Goal: Transaction & Acquisition: Purchase product/service

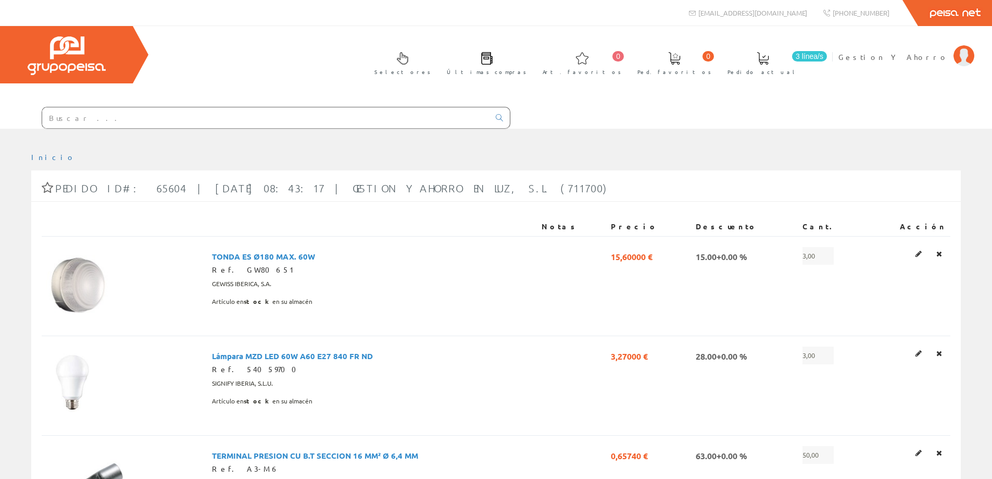
click at [248, 121] on input "text" at bounding box center [265, 117] width 447 height 21
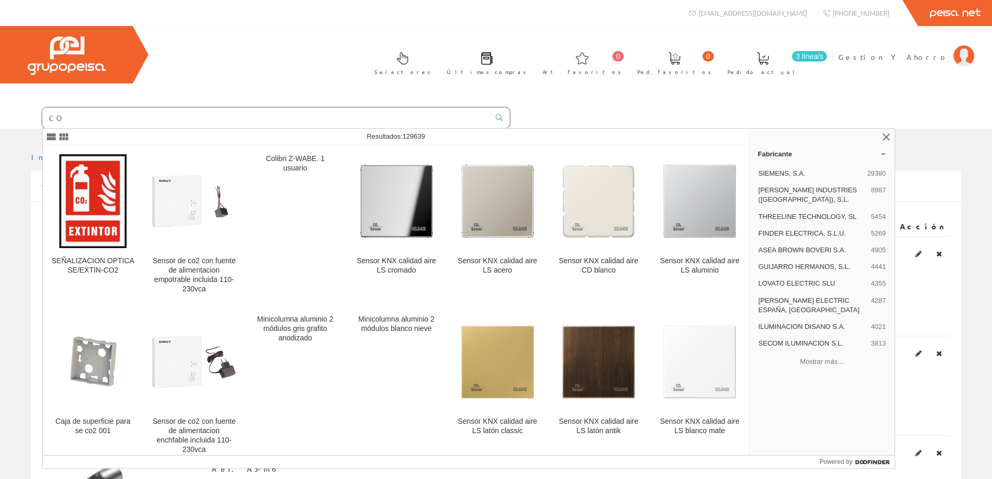
type input "C"
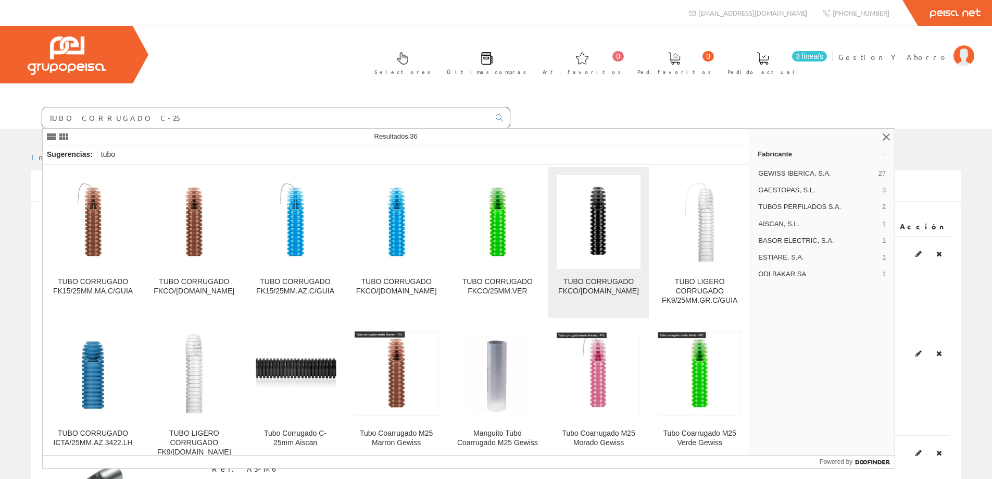
scroll to position [173, 0]
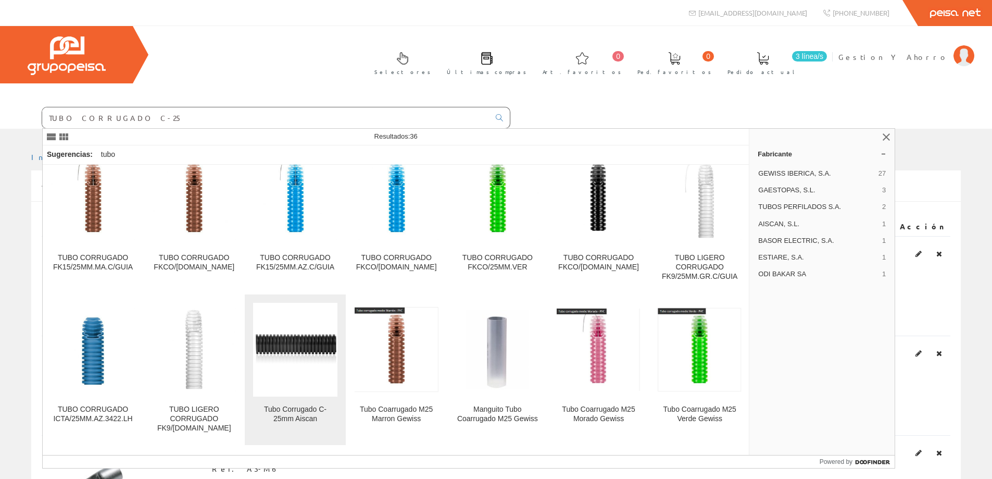
type input "TUBO CORRUGADO C-25"
click at [281, 356] on img at bounding box center [295, 350] width 84 height 44
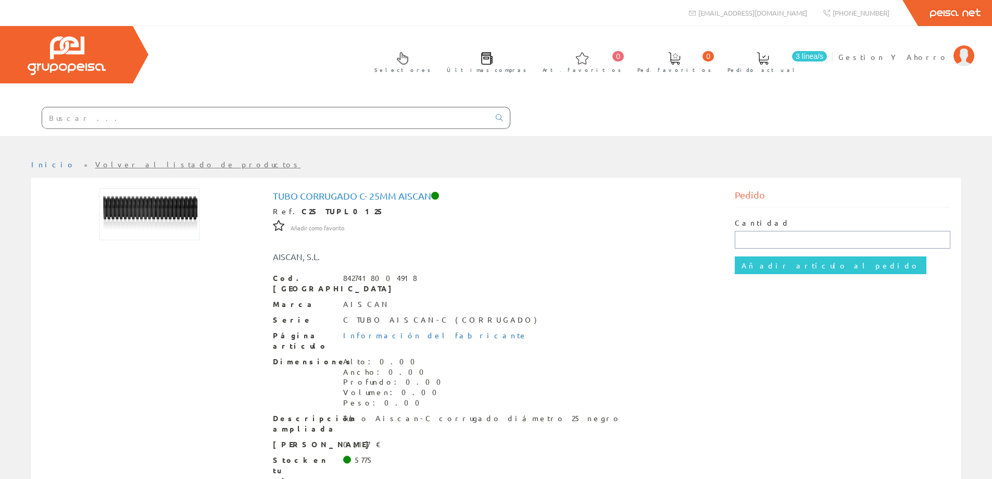
click at [754, 243] on input "text" at bounding box center [843, 240] width 216 height 18
type input "1050"
click at [800, 268] on input "Añadir artículo al pedido" at bounding box center [831, 265] width 192 height 18
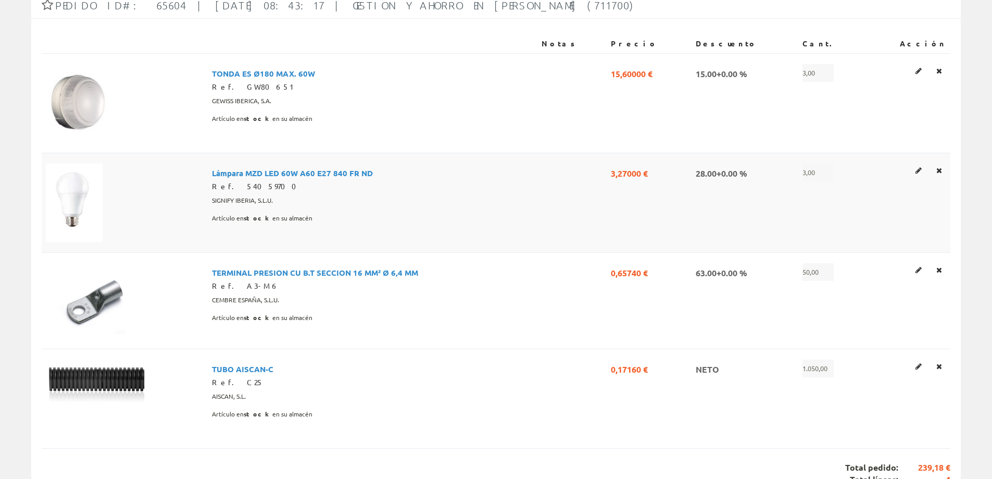
scroll to position [173, 0]
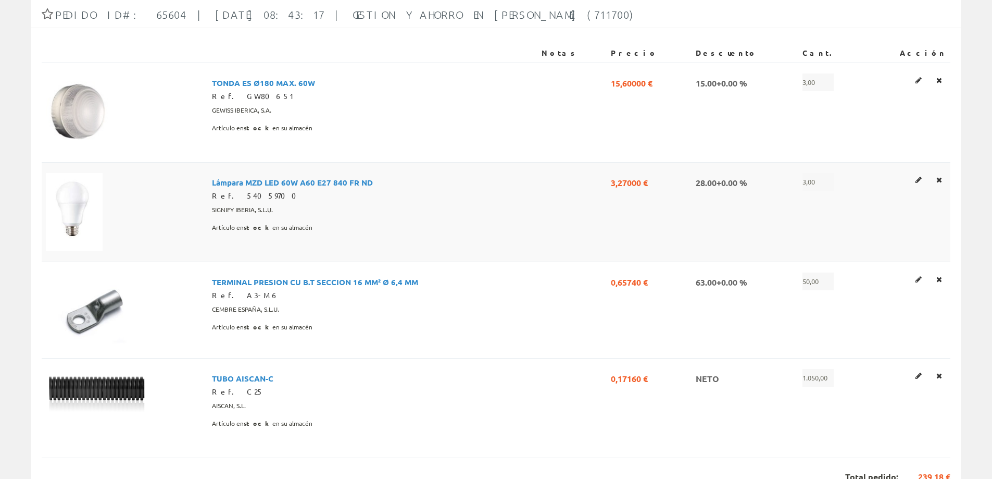
click at [319, 184] on span "Lámpara MZD LED 60W A60 E27 840 FR ND" at bounding box center [292, 182] width 161 height 18
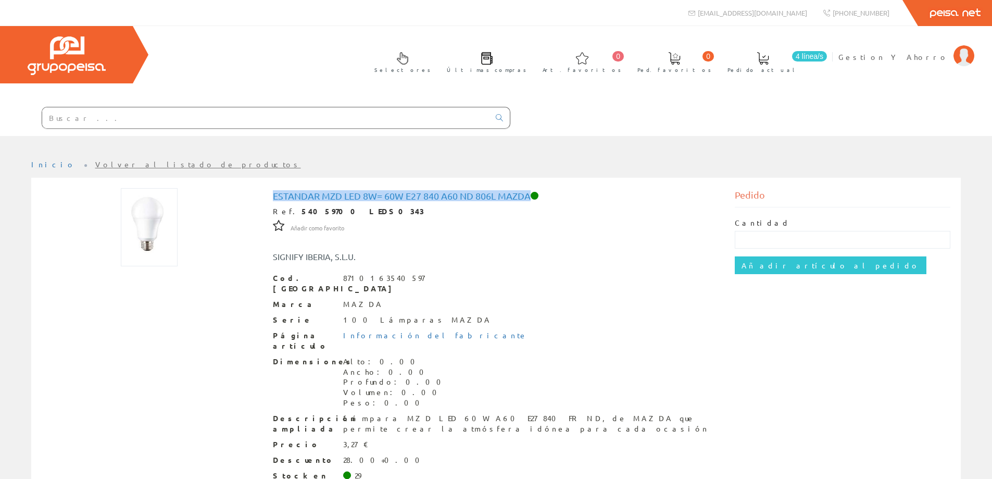
drag, startPoint x: 274, startPoint y: 194, endPoint x: 533, endPoint y: 199, distance: 259.0
click at [533, 199] on h1 "Estandar MZD Led 8W= 60W E27 840 A60 ND 806L Mazda" at bounding box center [496, 196] width 447 height 10
copy h1 "Estandar MZD Led 8W= 60W E27 840 A60 ND 806L Mazda"
drag, startPoint x: 288, startPoint y: 209, endPoint x: 321, endPoint y: 209, distance: 32.8
click at [321, 209] on strong "54059700 LEDS0343" at bounding box center [363, 210] width 123 height 9
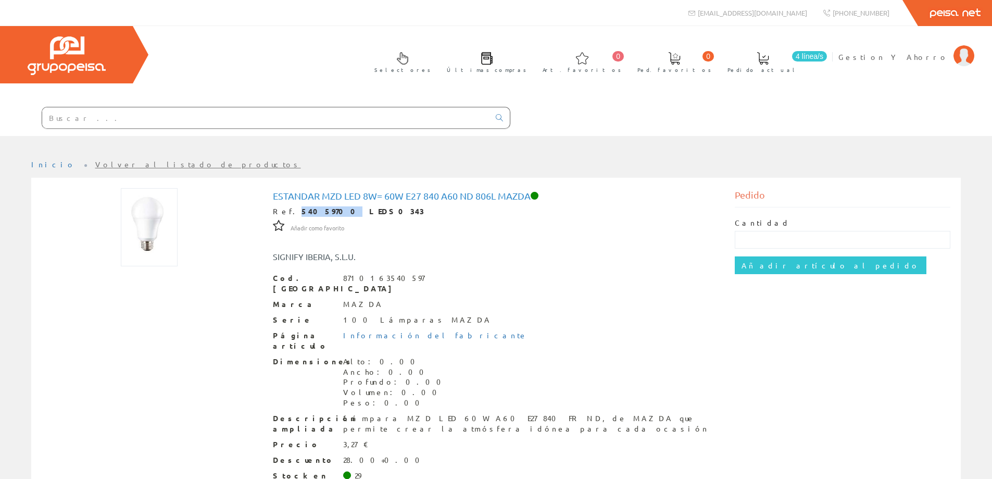
copy strong "54059700"
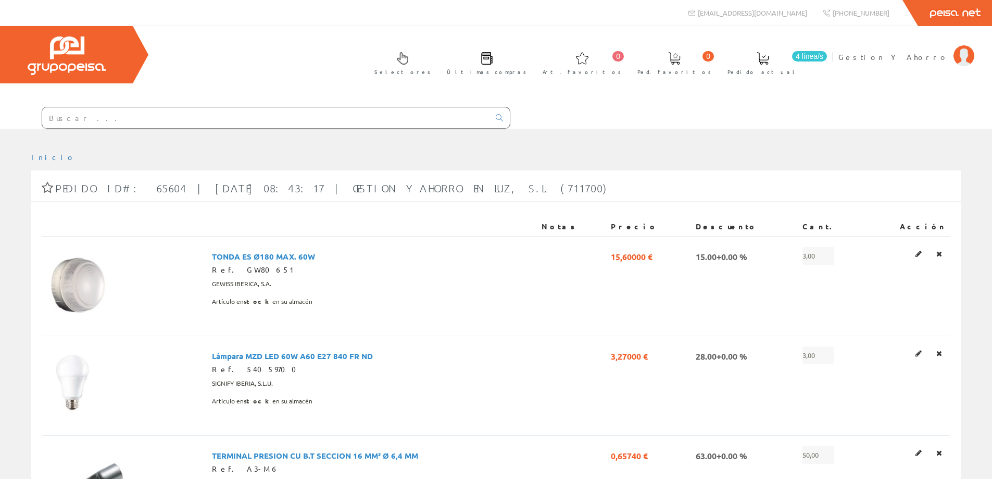
scroll to position [173, 0]
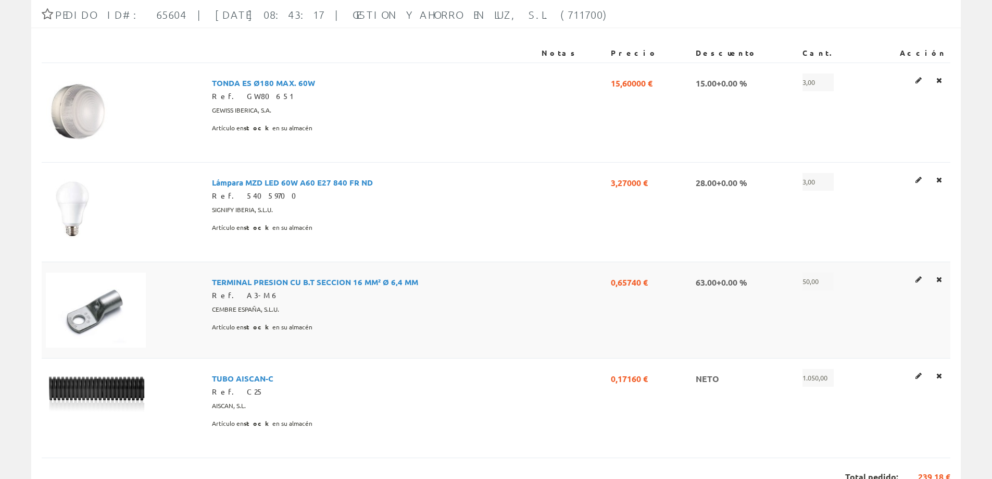
click at [312, 283] on span "TERMINAL PRESION CU B.T SECCION 16 MM² Ø 6,4 MM" at bounding box center [315, 281] width 206 height 18
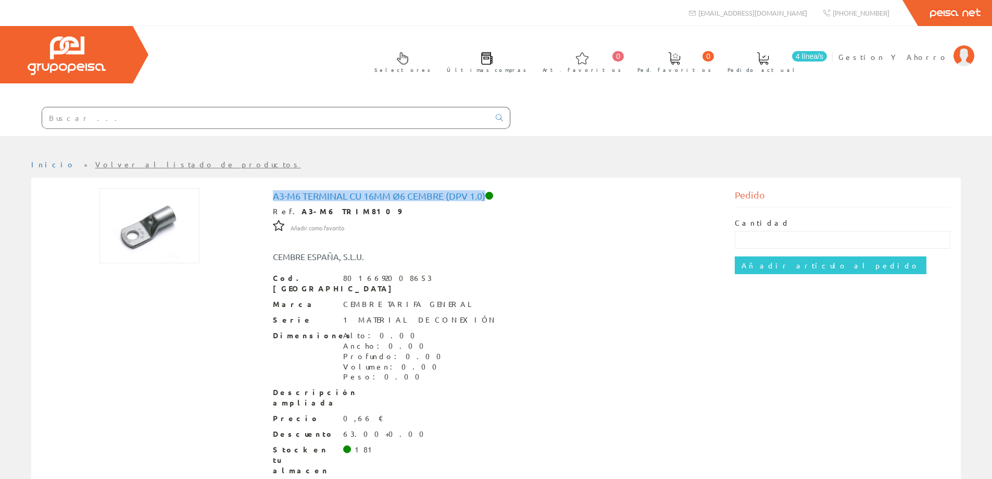
drag, startPoint x: 273, startPoint y: 196, endPoint x: 486, endPoint y: 196, distance: 213.1
click at [486, 196] on h1 "A3-m6 Terminal Cu 16mm Ø6 Cembre (dpv 1.0)" at bounding box center [496, 196] width 447 height 10
copy h1 "A3-m6 Terminal Cu 16mm Ø6 Cembre (dpv 1.0)"
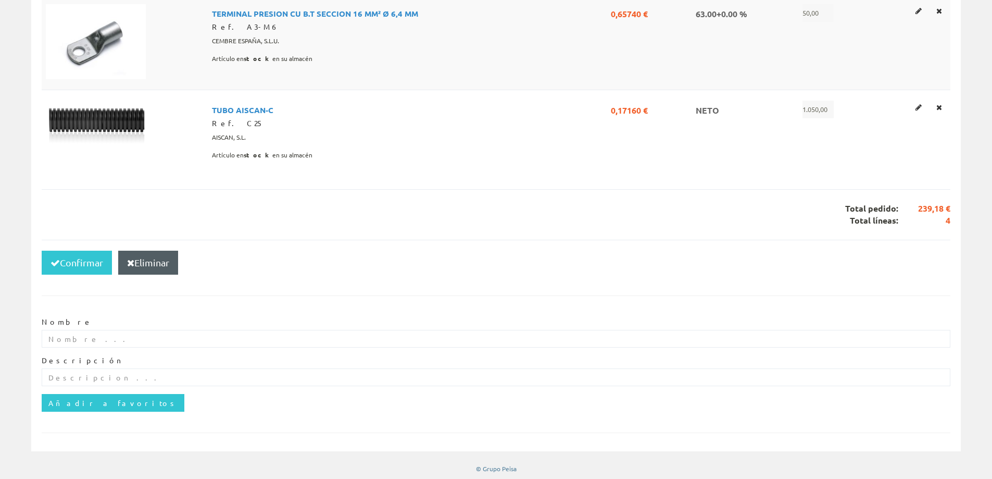
scroll to position [444, 0]
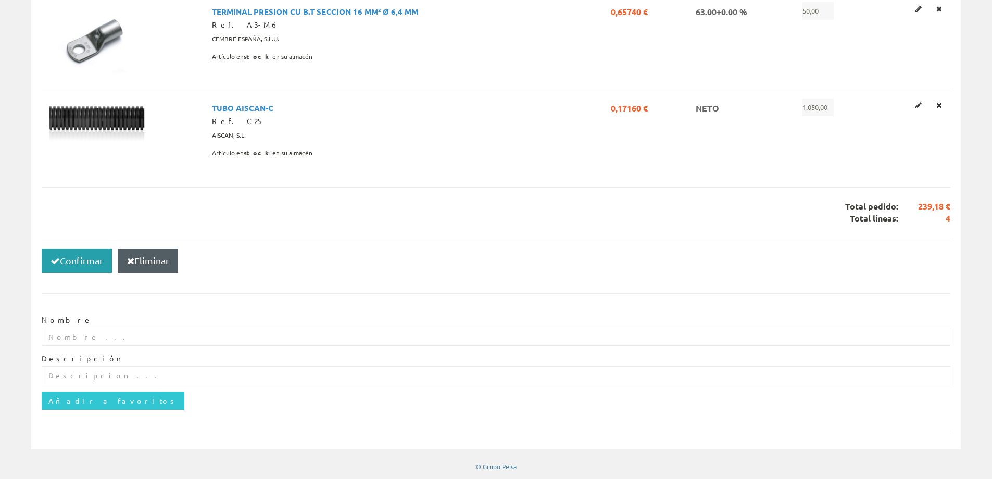
click at [75, 258] on button "Confirmar" at bounding box center [77, 260] width 70 height 24
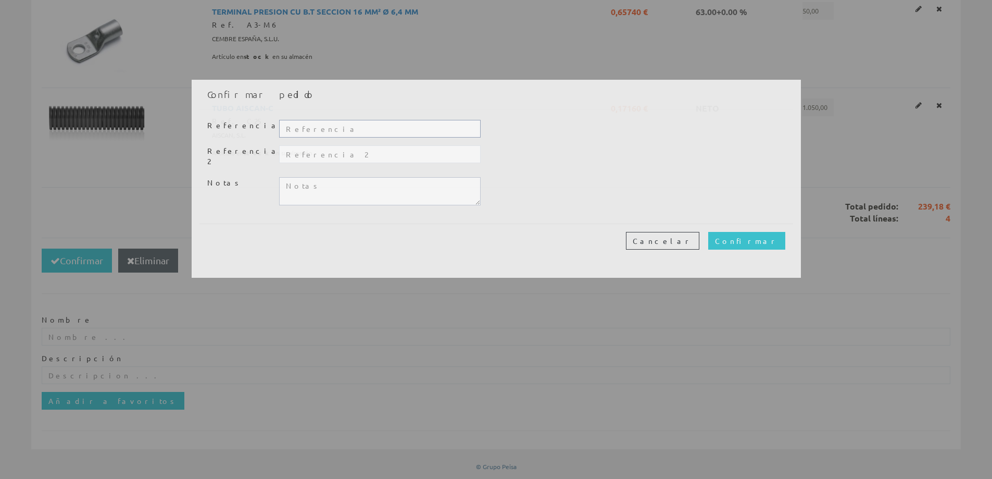
click at [300, 127] on input "text" at bounding box center [379, 129] width 201 height 18
paste input "CO-25106"
type input "CO-25106"
click at [764, 232] on input "Confirmar" at bounding box center [746, 241] width 77 height 18
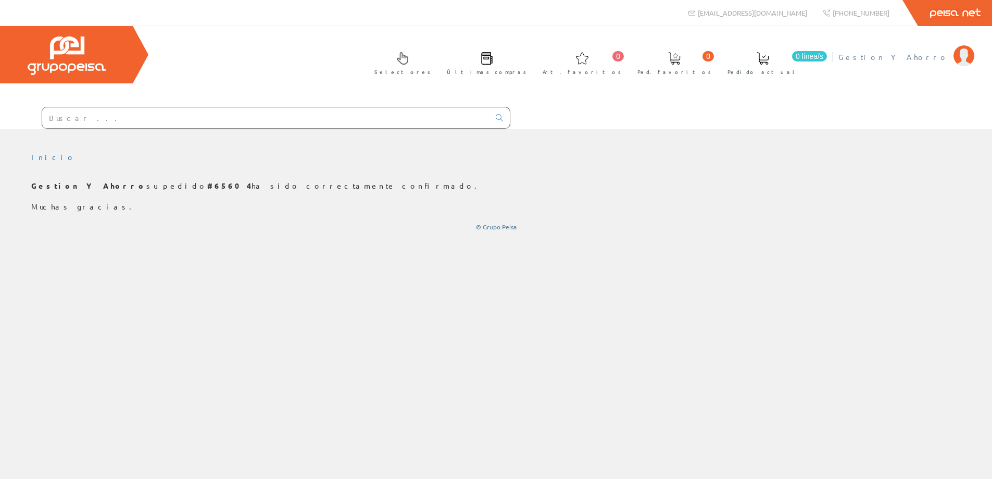
click at [902, 58] on span "Gestion Y Ahorro" at bounding box center [894, 57] width 110 height 10
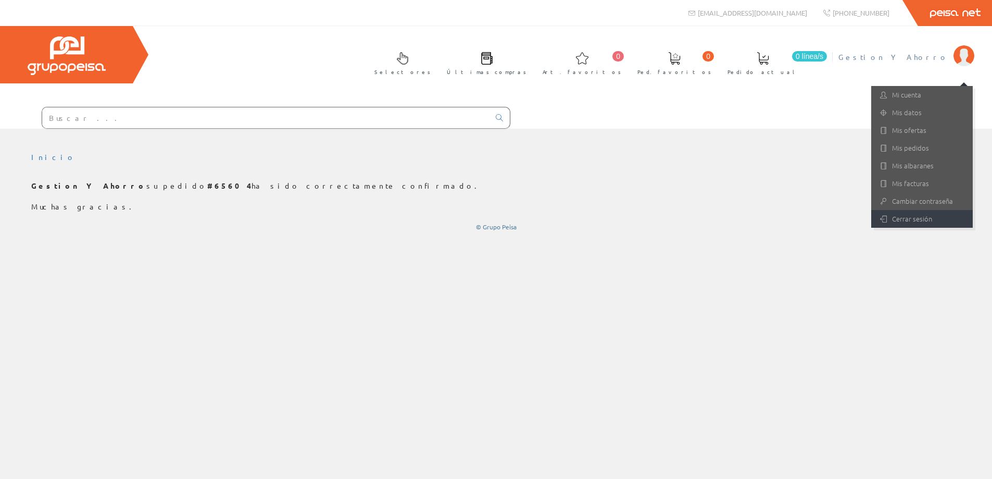
click at [918, 219] on link "Cerrar sesión" at bounding box center [923, 219] width 102 height 18
